Goal: Information Seeking & Learning: Learn about a topic

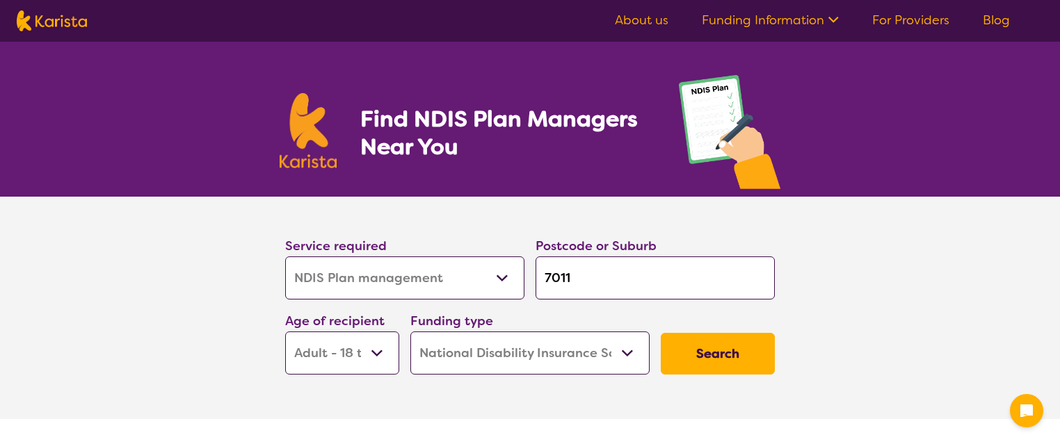
select select "NDIS Plan management"
select select "AD"
select select "NDIS"
select select "NDIS Plan management"
select select "AD"
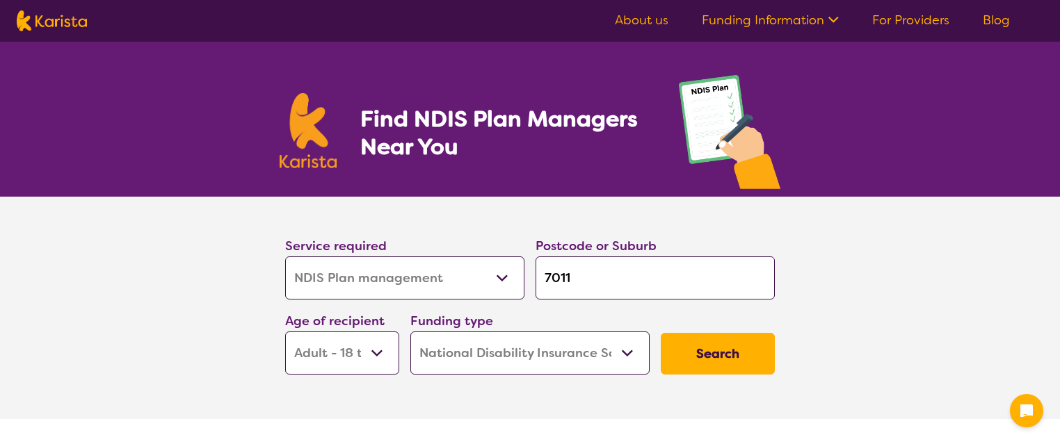
select select "NDIS"
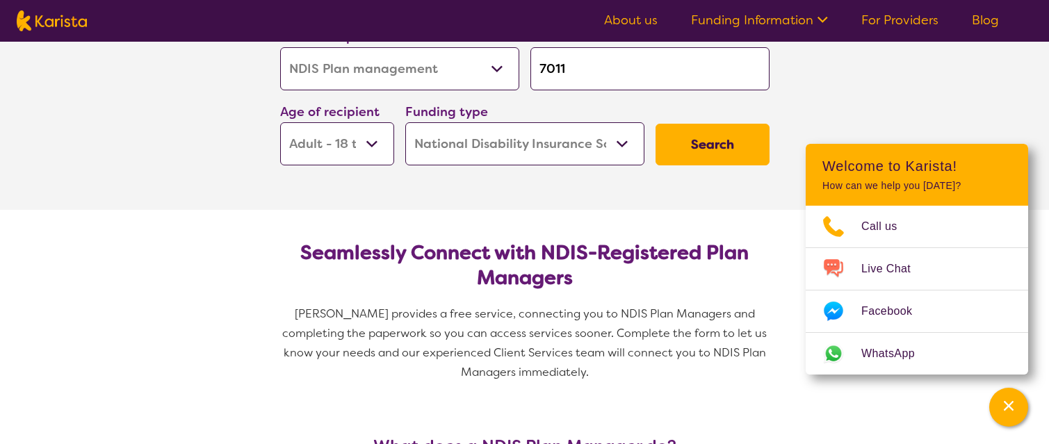
scroll to position [209, 0]
click at [697, 151] on button "Search" at bounding box center [713, 145] width 114 height 42
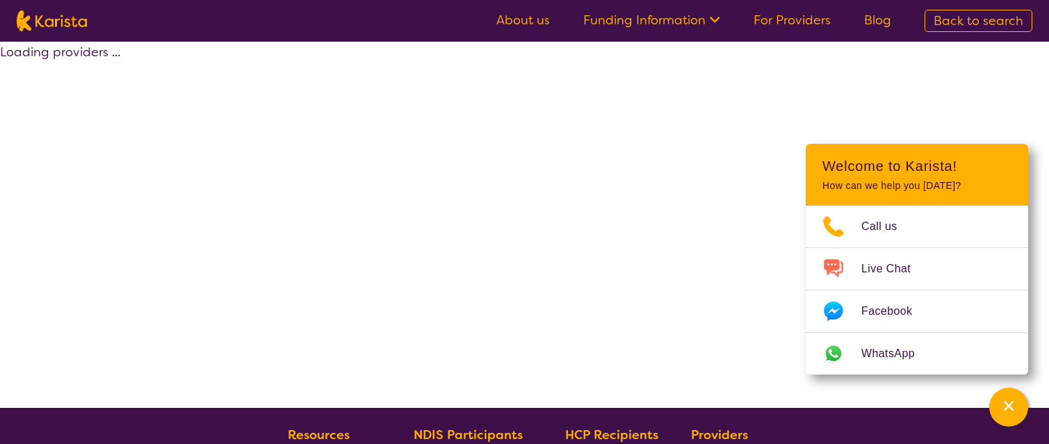
select select "by_score"
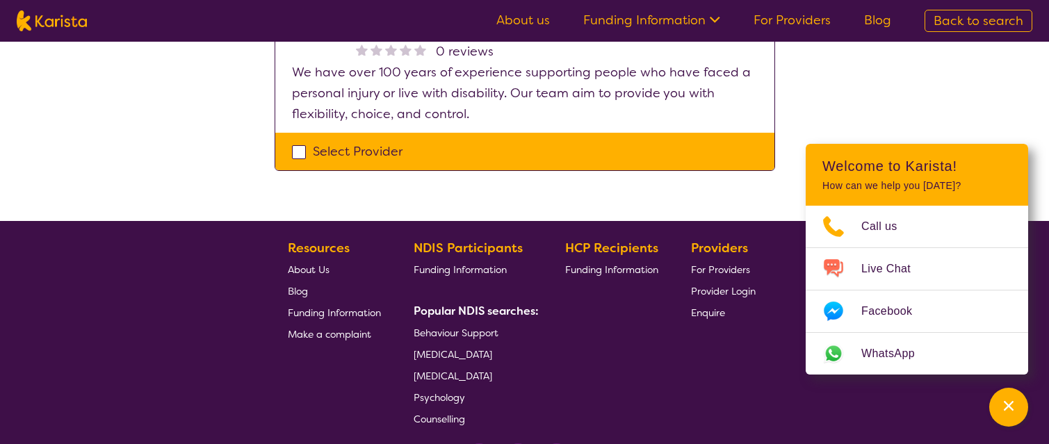
scroll to position [1391, 0]
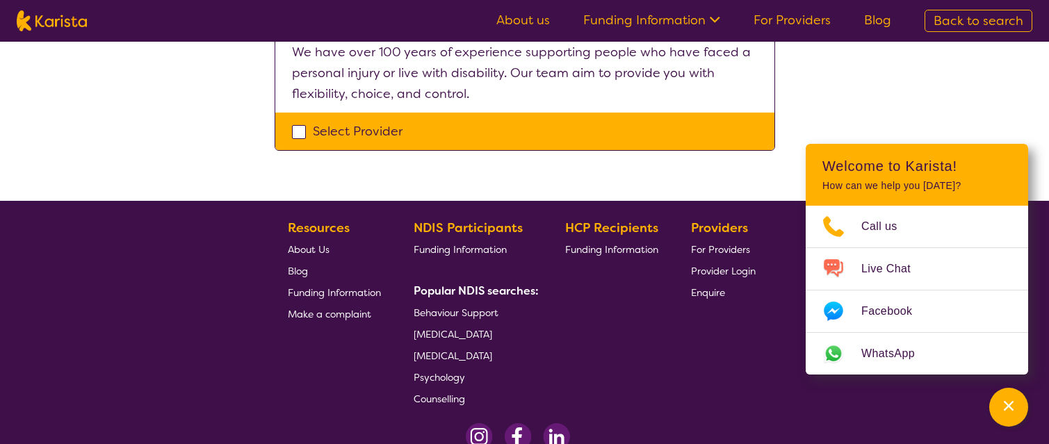
scroll to position [209, 0]
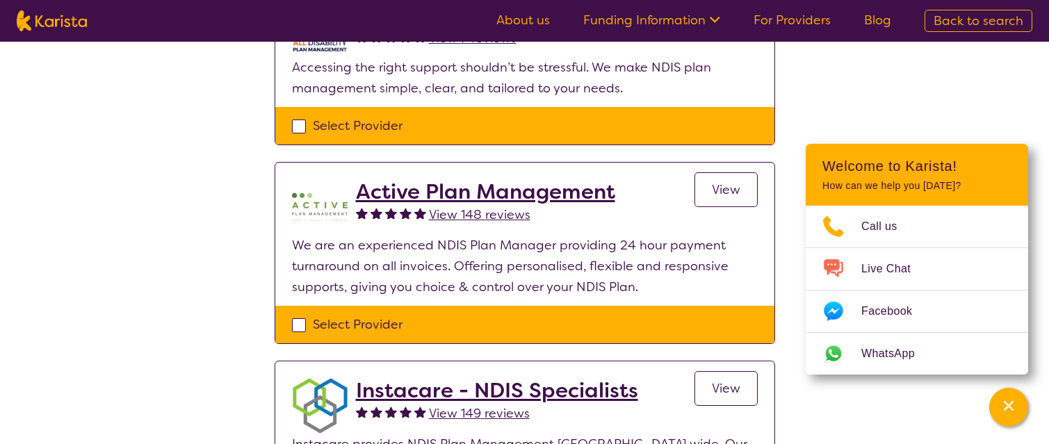
select select "NDIS Plan management"
select select "AD"
select select "NDIS"
select select "NDIS Plan management"
select select "AD"
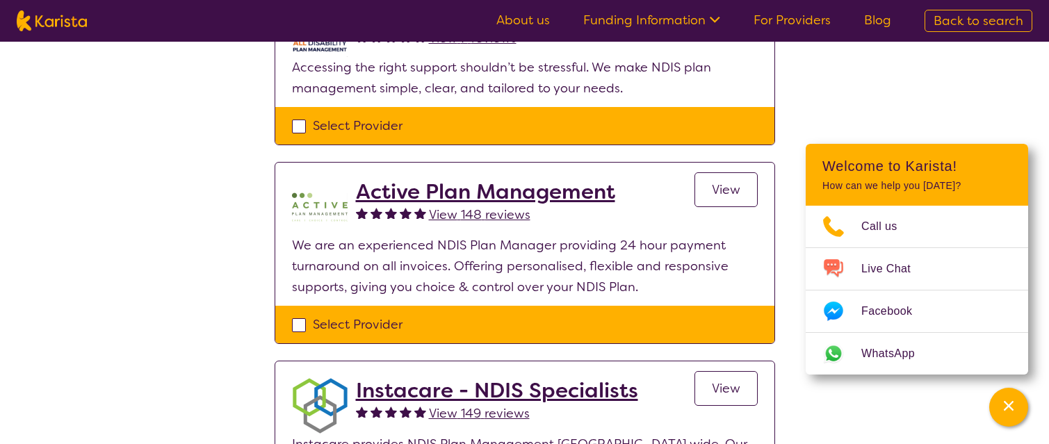
select select "NDIS"
